Goal: Transaction & Acquisition: Download file/media

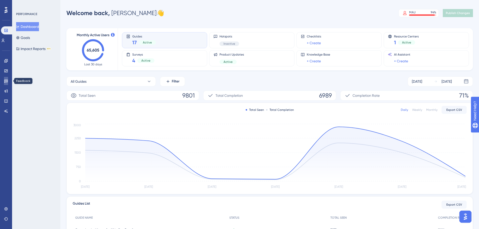
click at [7, 78] on link at bounding box center [6, 81] width 4 height 8
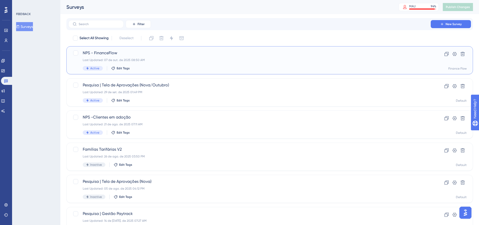
click at [98, 54] on span "NPS - FinanceFlow" at bounding box center [250, 53] width 334 height 6
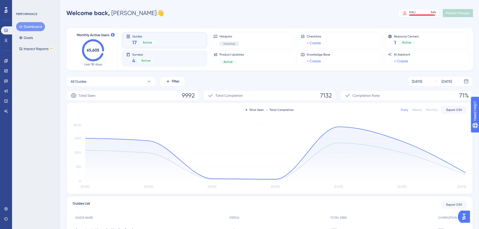
click at [144, 55] on span "Surveys" at bounding box center [143, 55] width 22 height 4
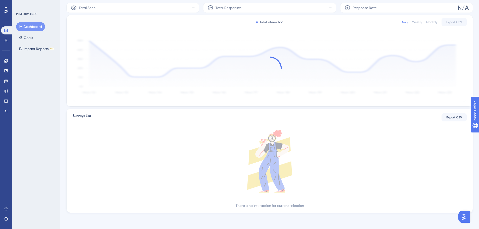
scroll to position [77, 0]
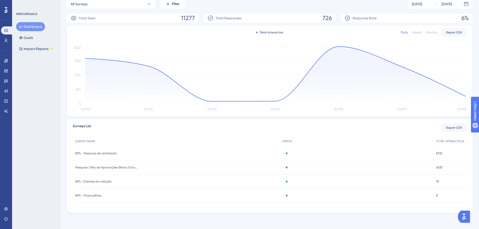
click at [85, 194] on span "NPS - FinanceFlow" at bounding box center [88, 196] width 26 height 4
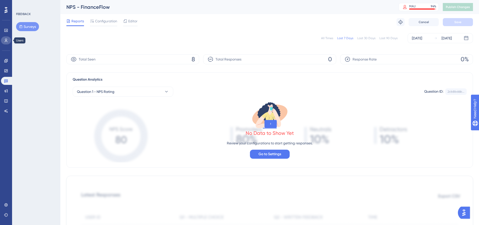
click at [8, 43] on link at bounding box center [6, 40] width 10 height 8
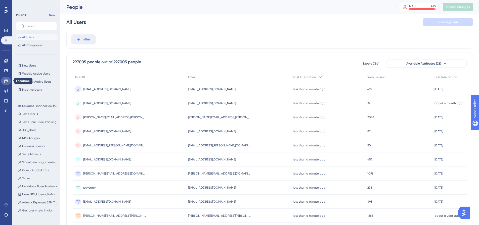
click at [5, 81] on icon at bounding box center [6, 81] width 4 height 4
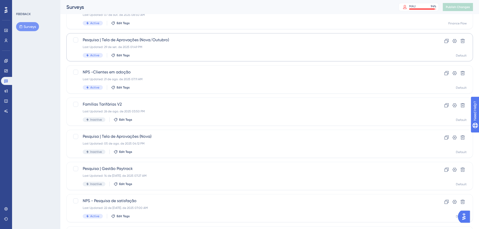
scroll to position [50, 0]
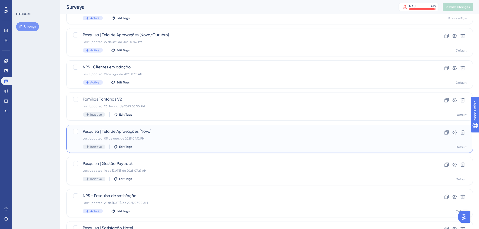
click at [138, 136] on div "Pesquisa | Tela de Aprovações (Nova) Last Updated: 05 de ago. de 2025 04:12 PM …" at bounding box center [250, 138] width 334 height 21
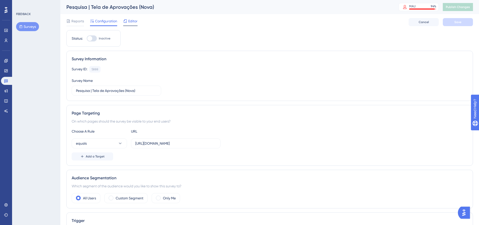
click at [131, 24] on span "Editor" at bounding box center [132, 21] width 9 height 6
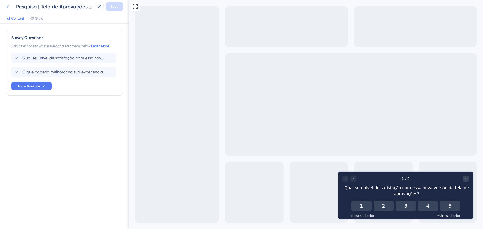
click at [4, 6] on button at bounding box center [7, 6] width 9 height 9
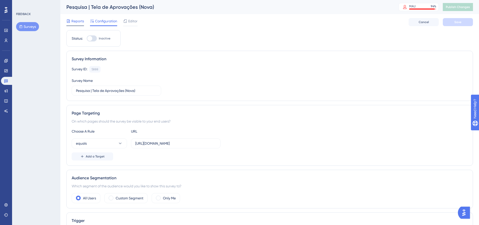
click at [77, 21] on span "Reports" at bounding box center [77, 21] width 13 height 6
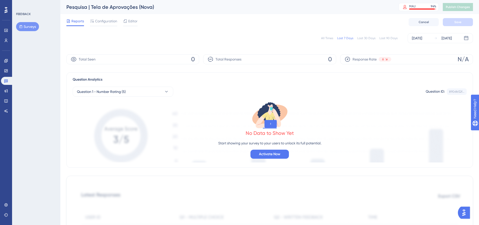
click at [328, 37] on div "All Times" at bounding box center [327, 38] width 12 height 4
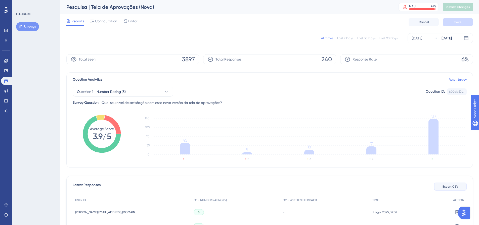
click at [437, 185] on button "Export CSV" at bounding box center [450, 187] width 33 height 8
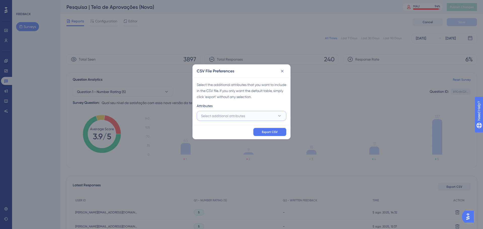
click at [244, 118] on span "Select additional attributes" at bounding box center [223, 116] width 44 height 6
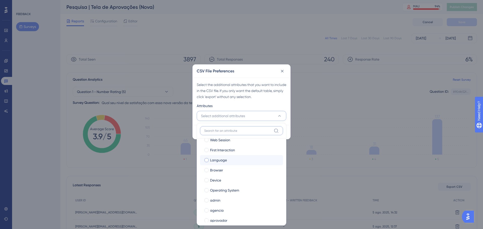
scroll to position [25, 0]
click at [217, 193] on span "admin" at bounding box center [215, 192] width 10 height 6
checkbox input "true"
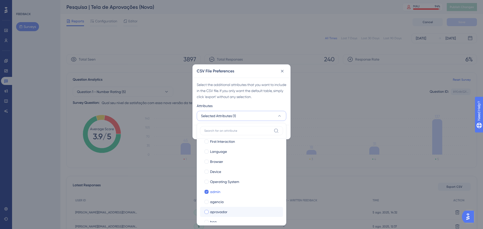
click at [214, 208] on label "aprovador aprovador" at bounding box center [241, 212] width 83 height 10
click at [213, 208] on label "modulosPaytrack modulosPaytrack" at bounding box center [241, 212] width 83 height 10
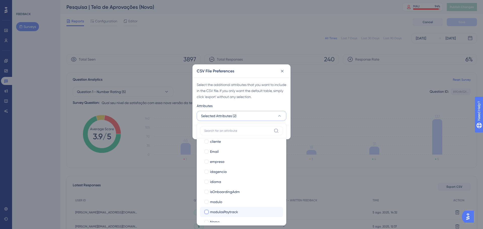
checkbox input "true"
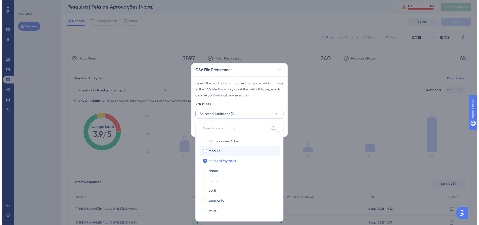
scroll to position [176, 0]
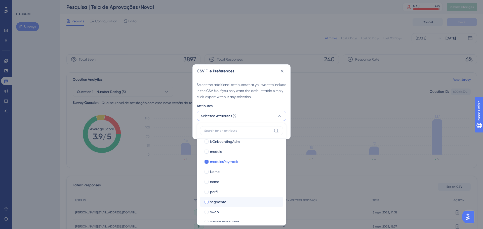
click at [218, 203] on span "segmento" at bounding box center [218, 202] width 16 height 6
checkbox input "true"
click at [262, 104] on div "Attributes" at bounding box center [242, 107] width 90 height 8
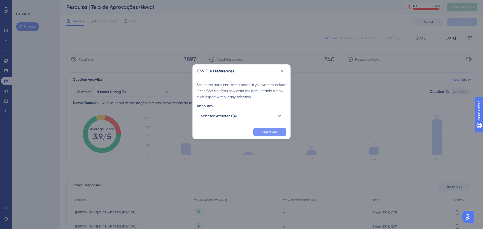
click at [267, 128] on button "Export CSV" at bounding box center [269, 132] width 33 height 8
